Goal: Obtain resource: Download file/media

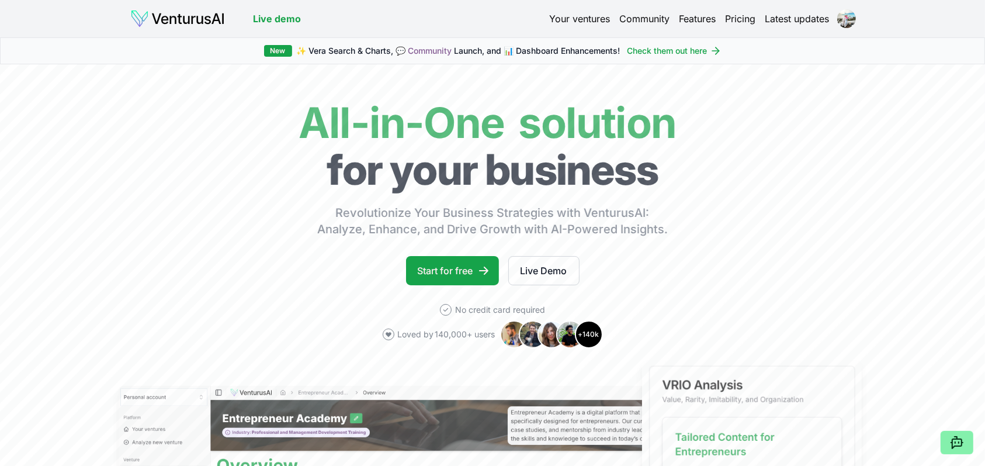
click at [579, 20] on link "Your ventures" at bounding box center [579, 19] width 61 height 14
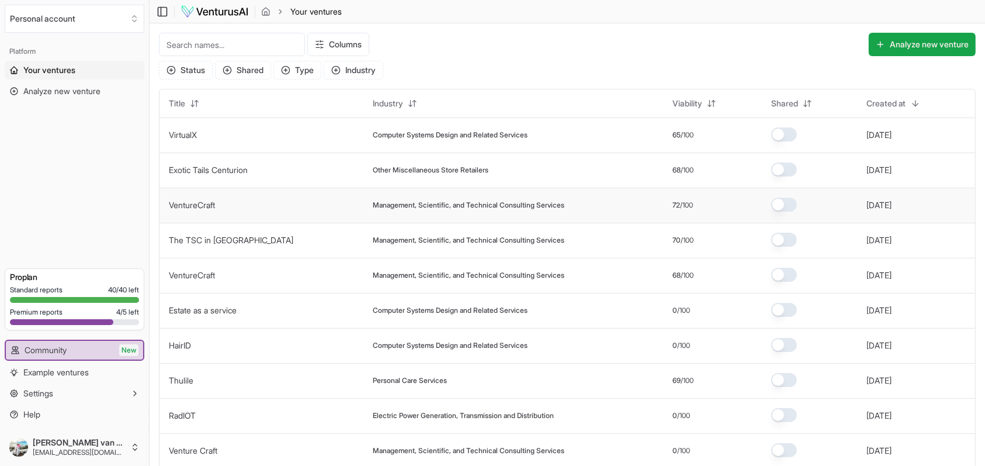
scroll to position [98, 0]
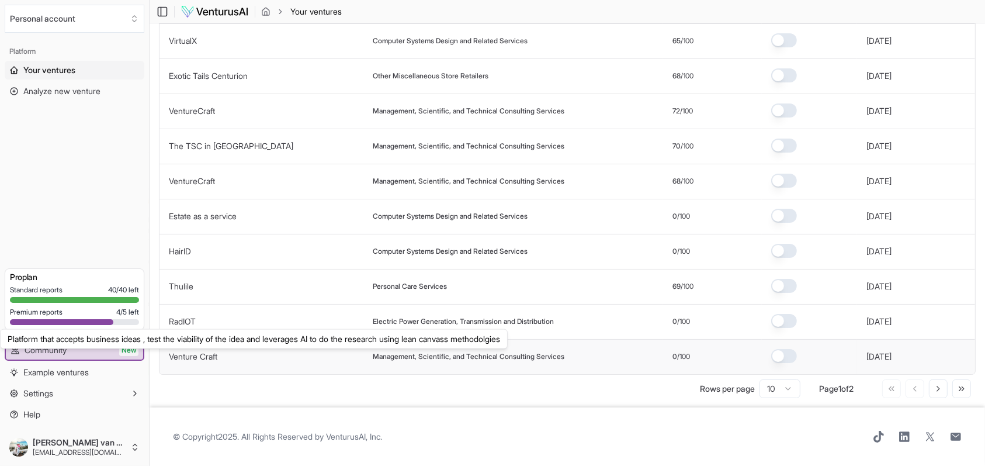
click at [197, 353] on link "Venture Craft" at bounding box center [193, 356] width 49 height 10
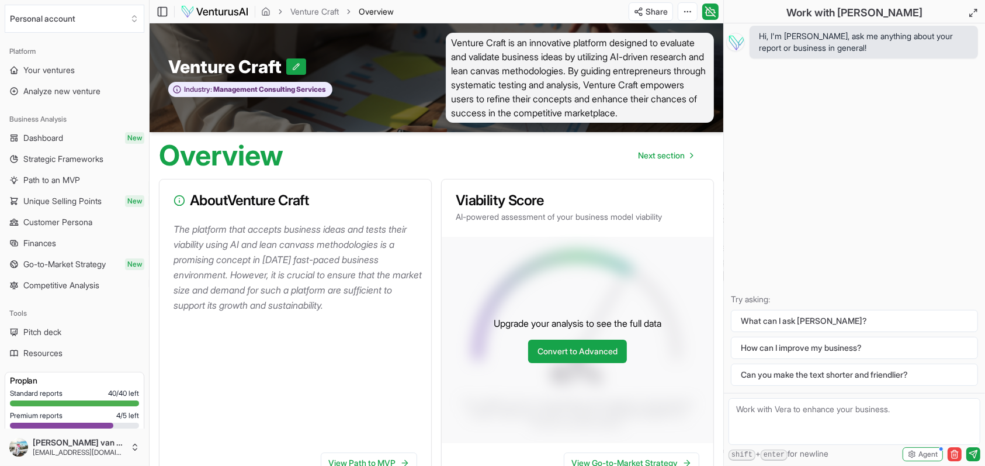
click at [197, 353] on div "The platform that accepts business ideas and tests their viability using AI and…" at bounding box center [296, 333] width 272 height 222
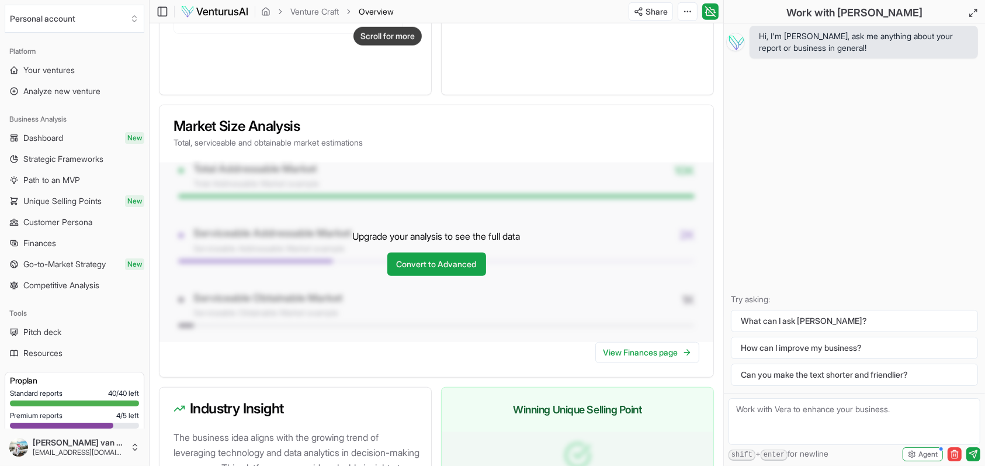
scroll to position [865, 0]
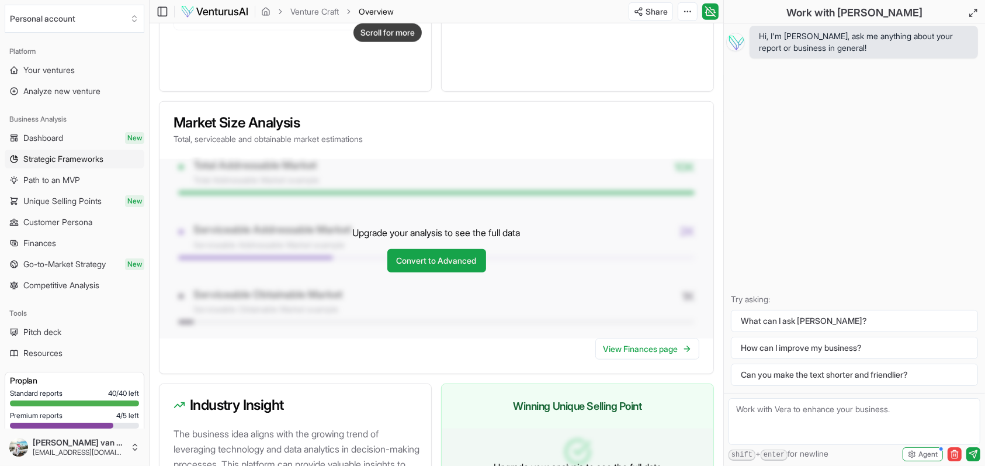
click at [50, 159] on span "Strategic Frameworks" at bounding box center [63, 159] width 80 height 12
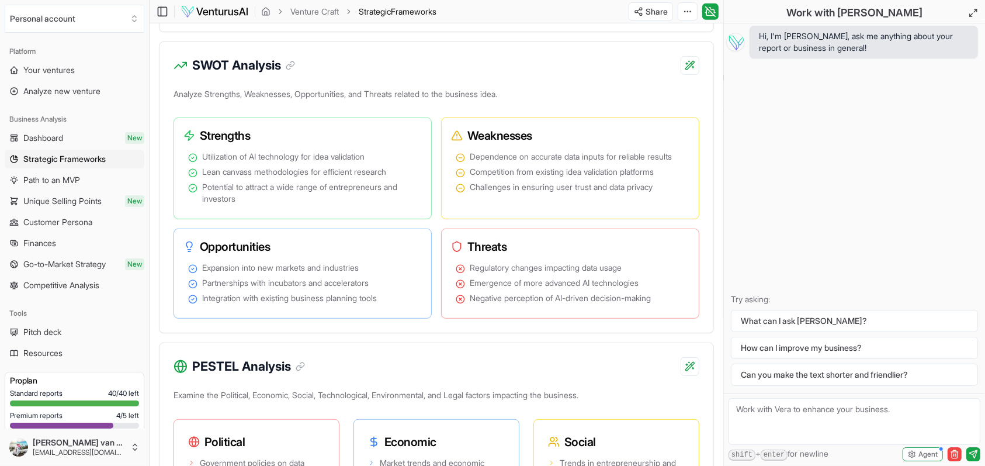
scroll to position [573, 0]
click at [315, 204] on ul "Utilization of AI technology for idea validation Lean canvass methodologies for…" at bounding box center [302, 177] width 229 height 54
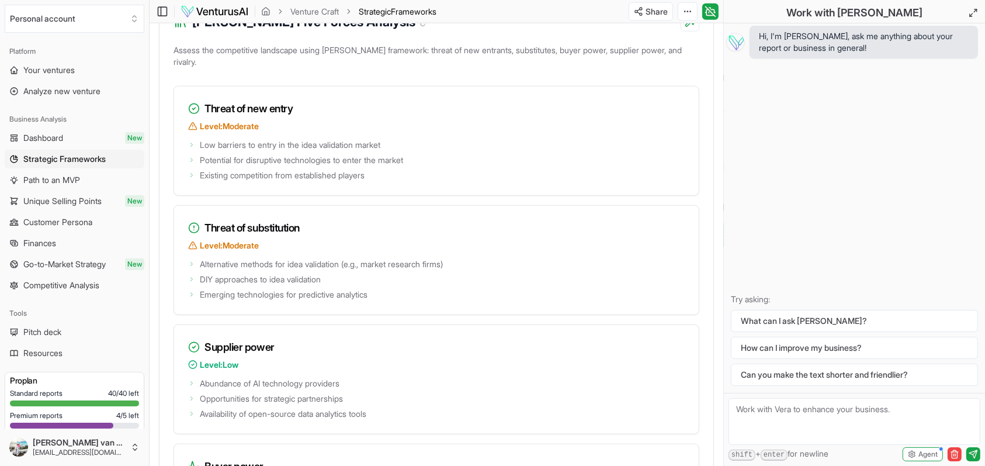
scroll to position [1307, 0]
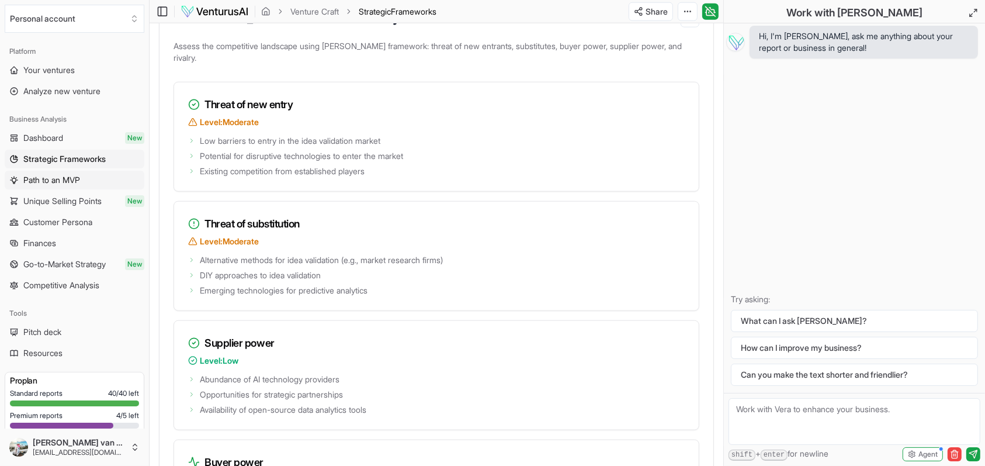
click at [65, 173] on link "Path to an MVP" at bounding box center [75, 180] width 140 height 19
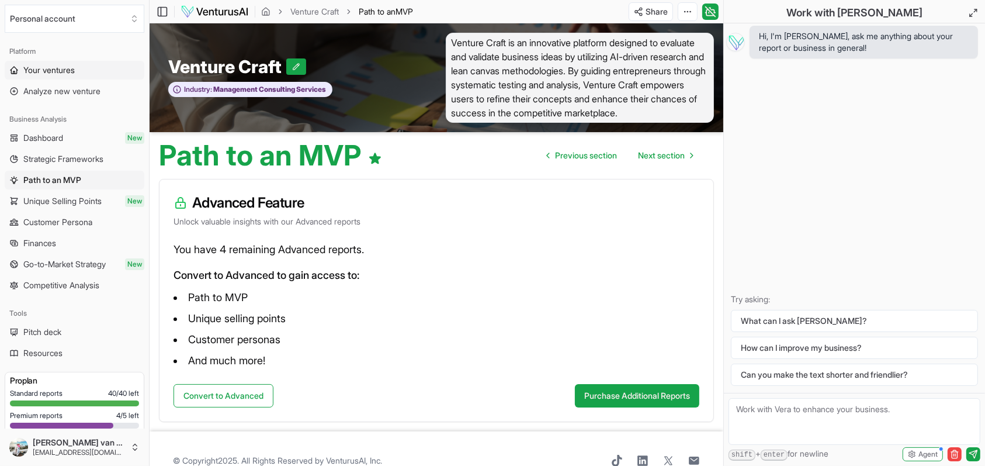
click at [72, 63] on link "Your ventures" at bounding box center [75, 70] width 140 height 19
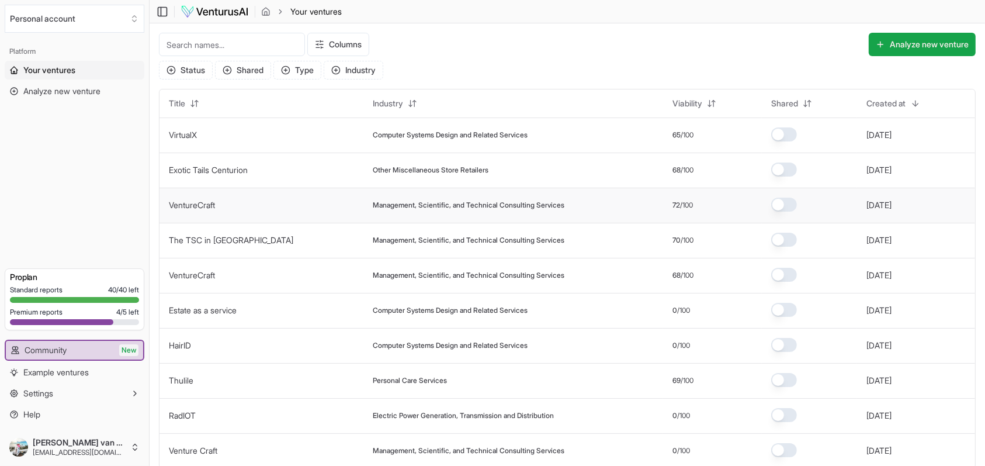
click at [194, 202] on link "VentureCraft" at bounding box center [192, 205] width 46 height 10
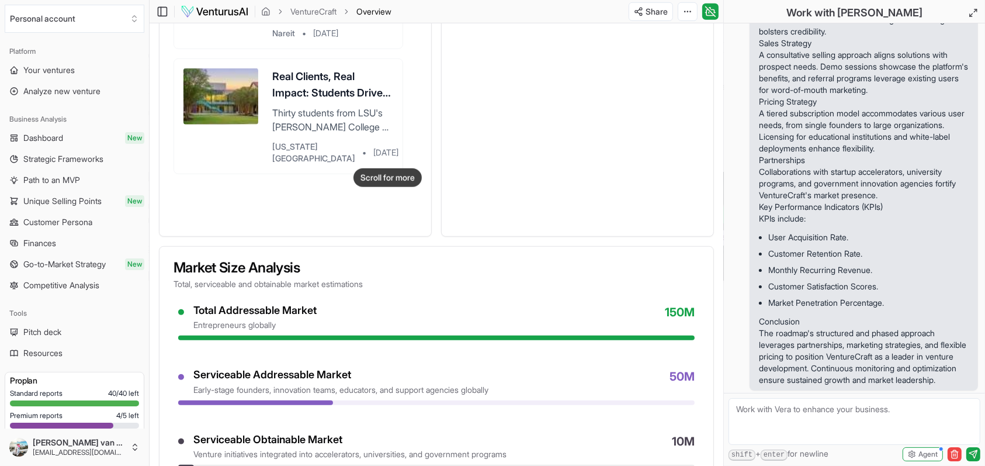
scroll to position [728, 0]
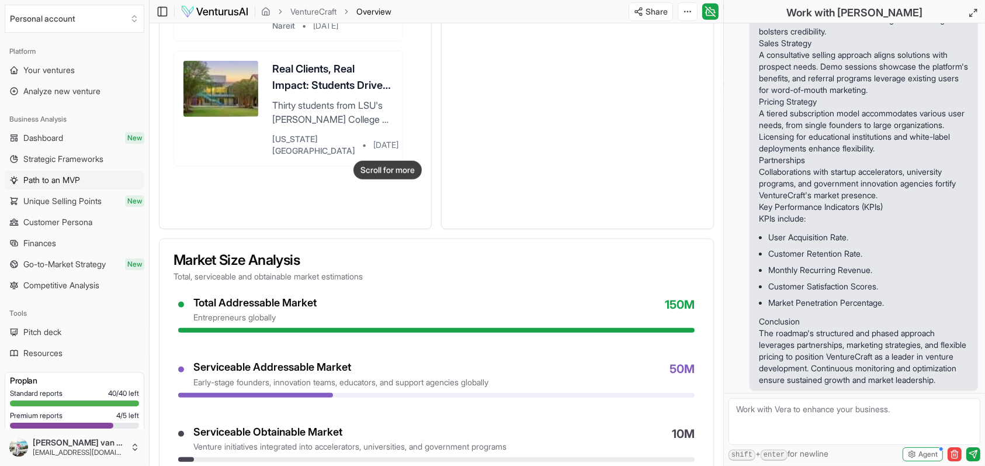
click at [79, 181] on span "Path to an MVP" at bounding box center [51, 180] width 57 height 12
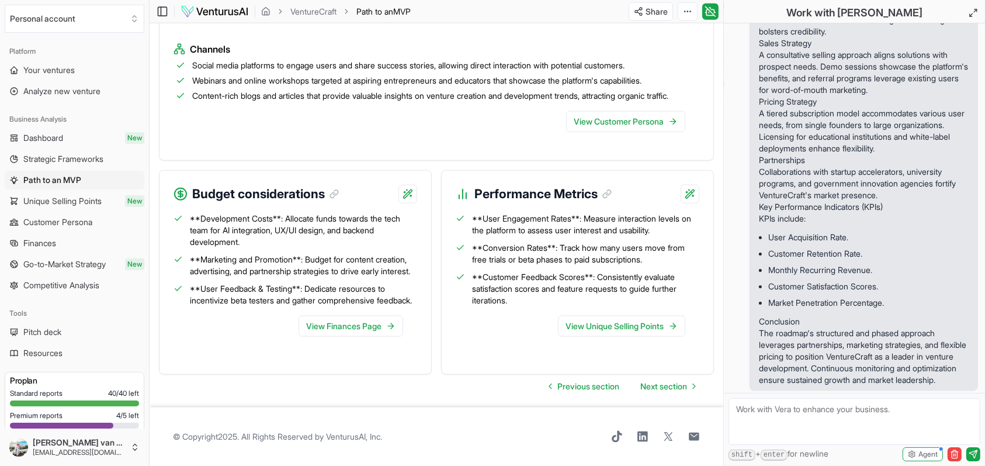
scroll to position [1413, 0]
click at [365, 320] on link "View Finances Page" at bounding box center [351, 326] width 105 height 21
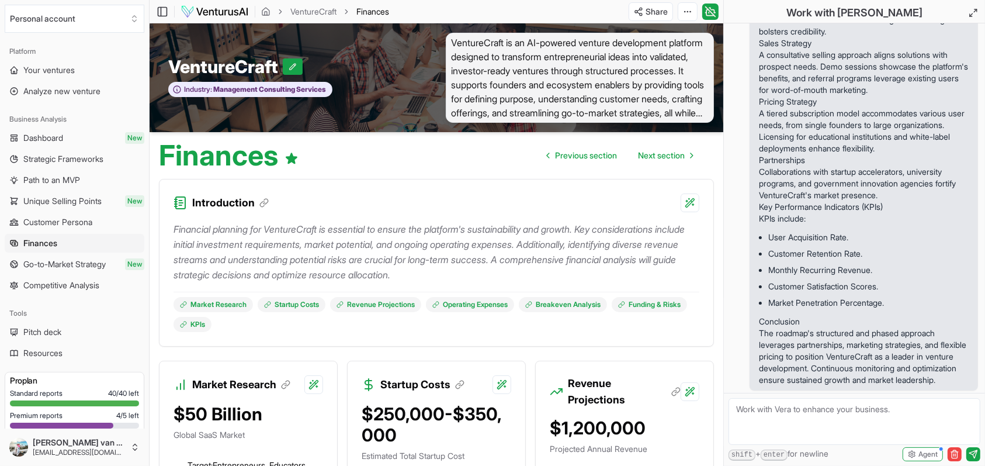
click at [210, 13] on img at bounding box center [215, 12] width 68 height 14
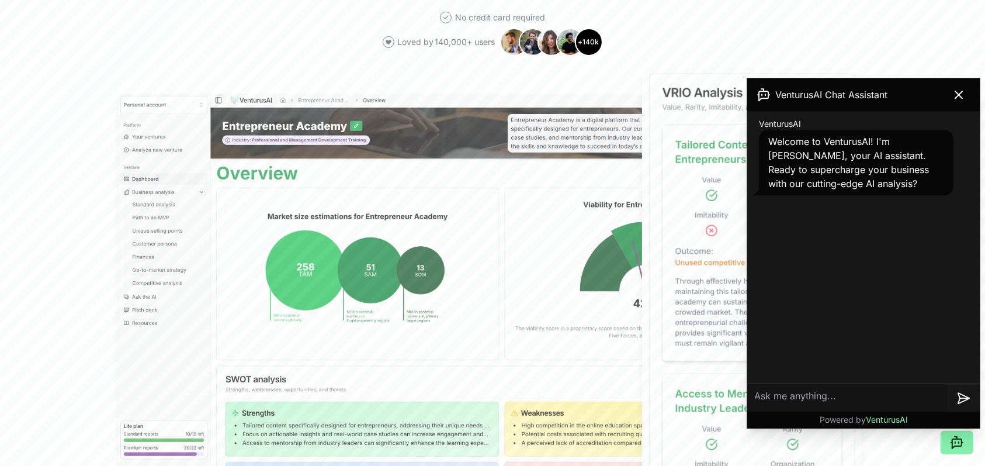
scroll to position [293, 0]
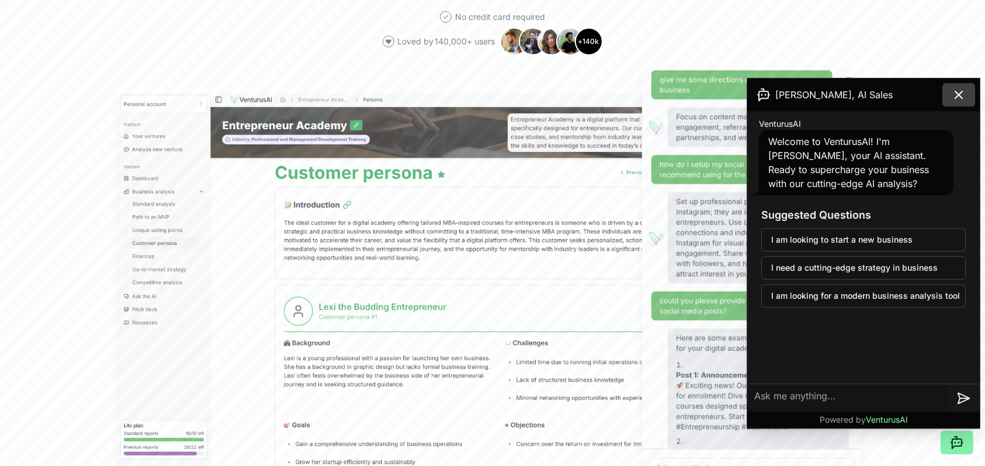
click at [963, 101] on icon at bounding box center [959, 95] width 14 height 14
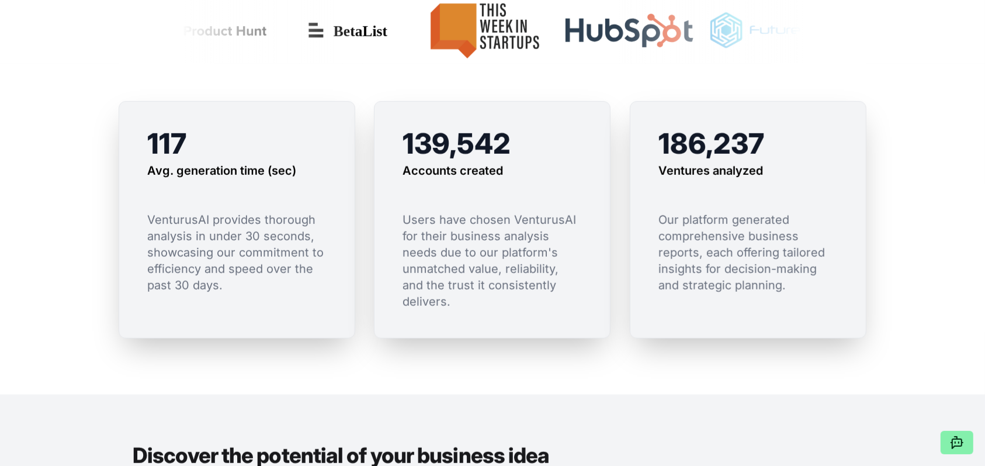
scroll to position [860, 0]
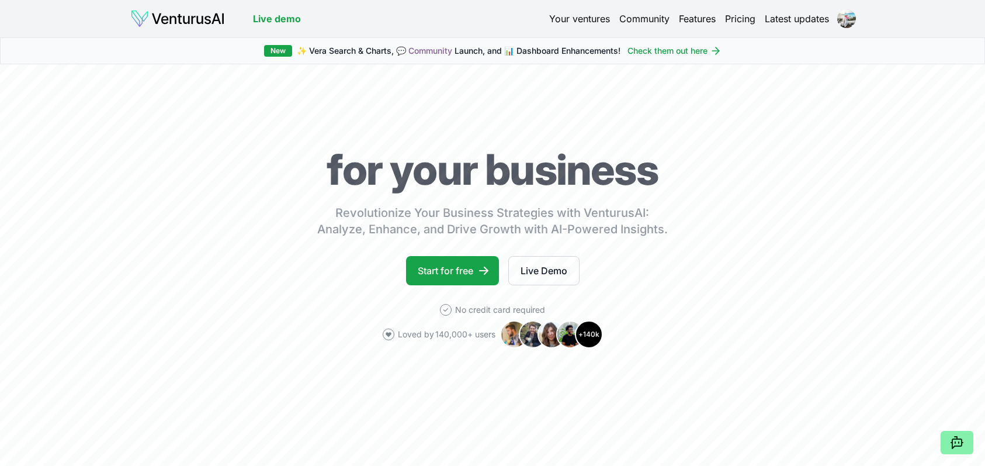
scroll to position [860, 0]
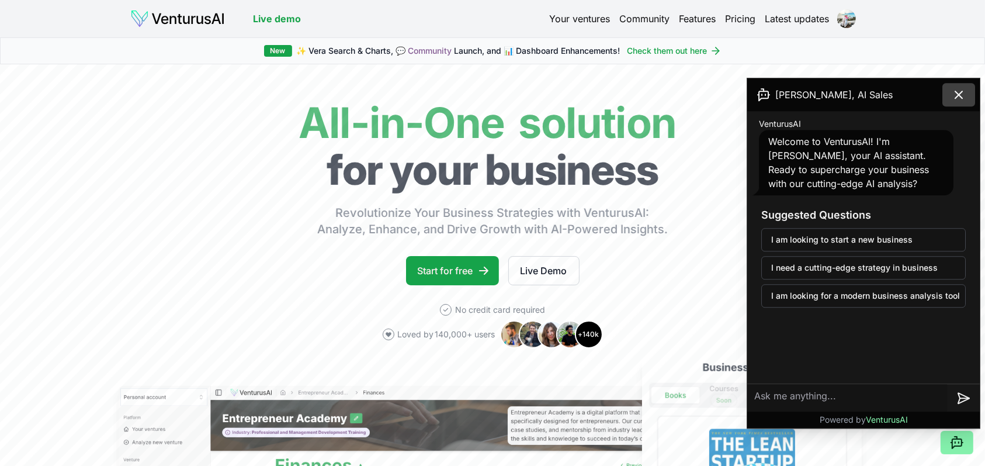
click at [963, 94] on icon at bounding box center [959, 95] width 14 height 14
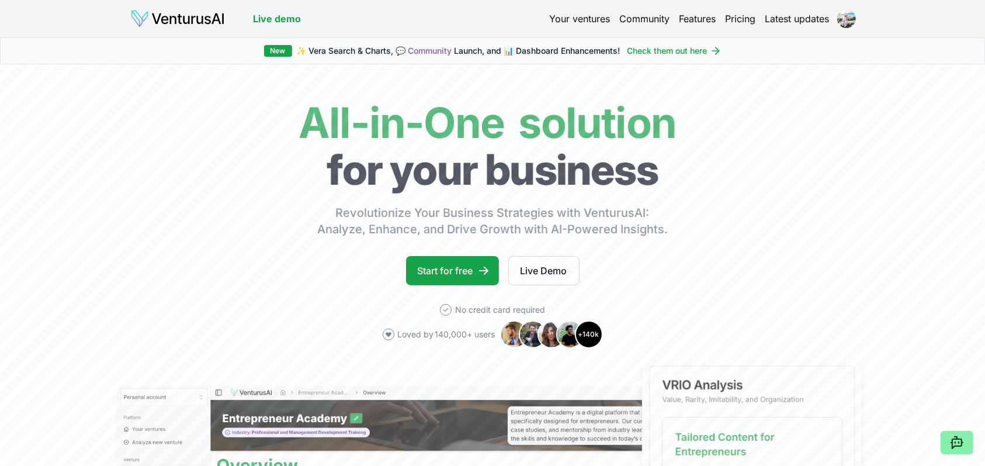
click at [555, 12] on link "Your ventures" at bounding box center [579, 19] width 61 height 14
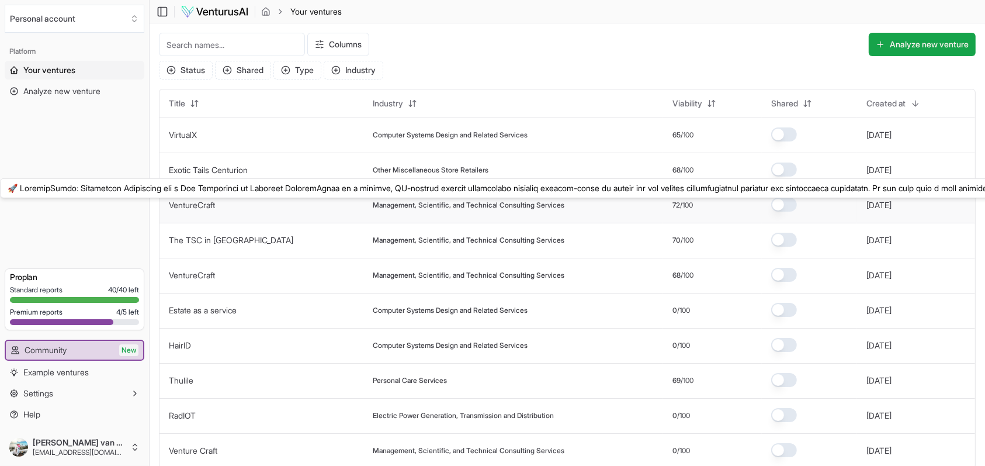
click at [189, 208] on link "VentureCraft" at bounding box center [192, 205] width 46 height 10
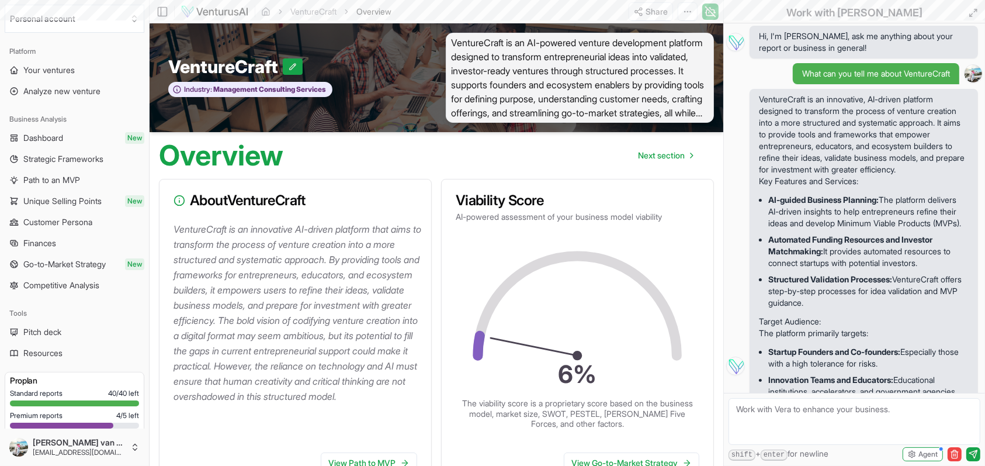
scroll to position [3899, 0]
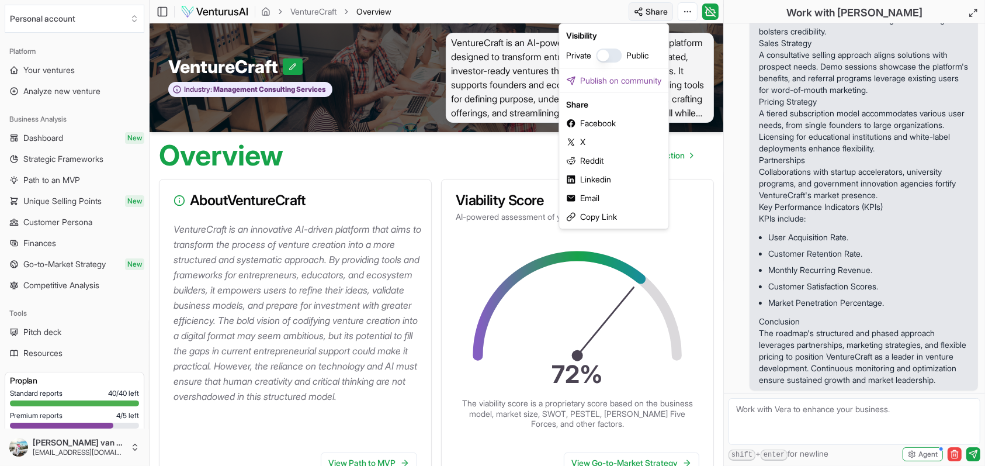
click at [644, 12] on html "We value your privacy We use cookies to enhance your browsing experience, serve…" at bounding box center [492, 233] width 985 height 466
click at [589, 215] on div "Copy Link" at bounding box center [614, 217] width 105 height 19
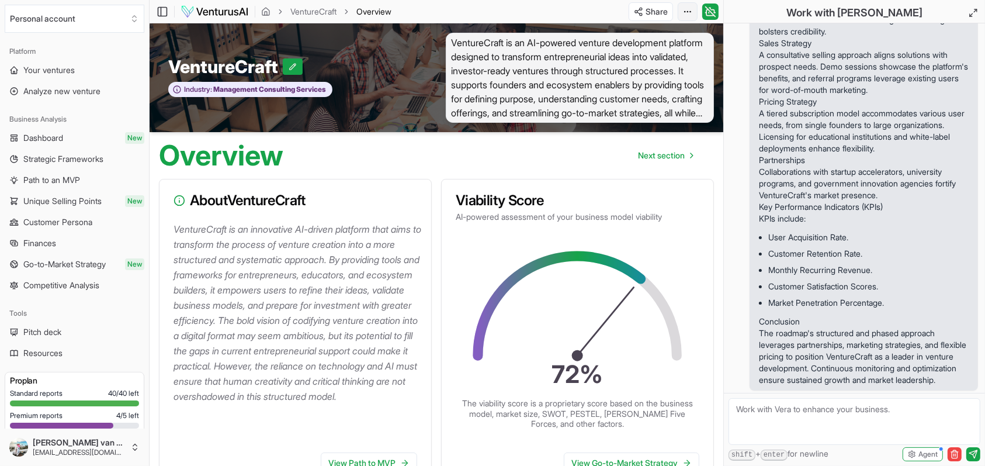
click at [694, 10] on html "We value your privacy We use cookies to enhance your browsing experience, serve…" at bounding box center [492, 233] width 985 height 466
click at [650, 54] on div "Download PDF" at bounding box center [643, 54] width 95 height 19
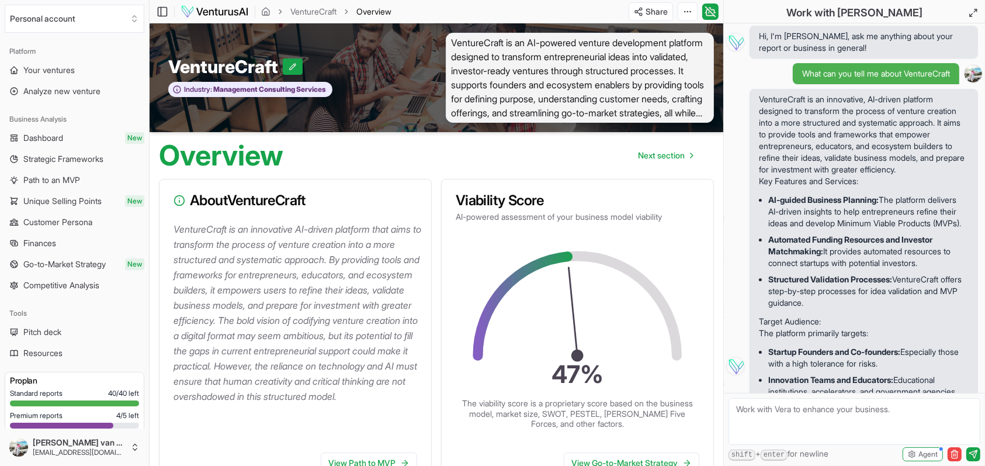
scroll to position [3899, 0]
